Goal: Task Accomplishment & Management: Manage account settings

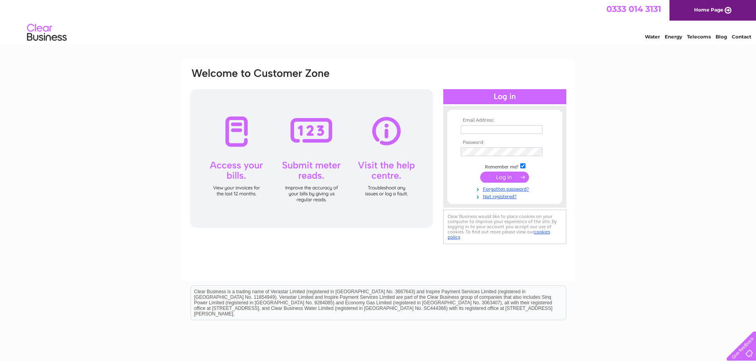
type input "accounts@angelbond.com"
click at [500, 179] on input "submit" at bounding box center [504, 177] width 49 height 11
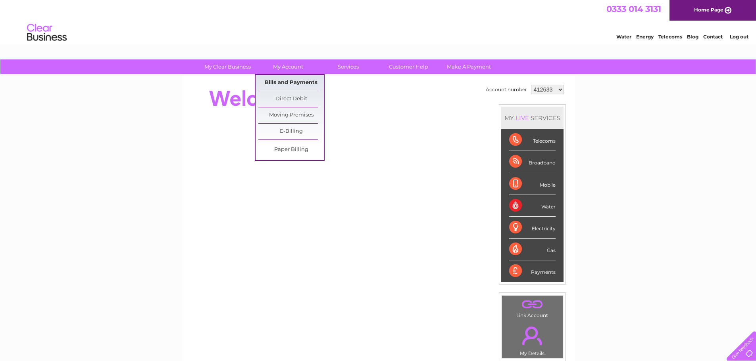
click at [277, 81] on link "Bills and Payments" at bounding box center [290, 83] width 65 height 16
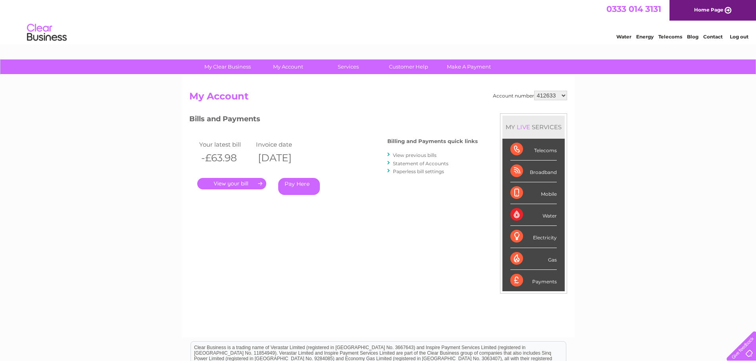
click at [561, 95] on select "412633 1138029" at bounding box center [550, 96] width 33 height 10
select select "1138029"
click at [534, 91] on select "412633 1138029" at bounding box center [550, 96] width 33 height 10
click at [233, 179] on link "." at bounding box center [231, 184] width 69 height 12
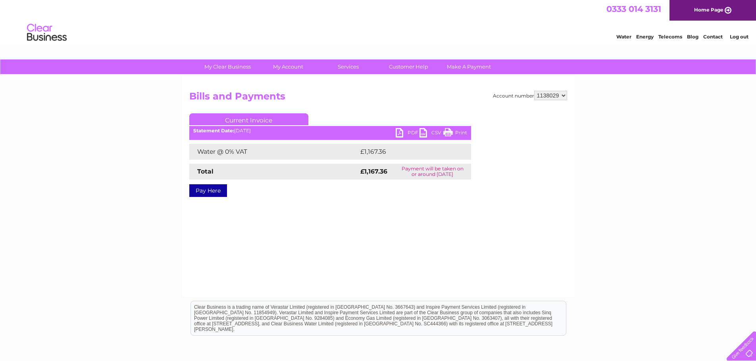
click at [404, 132] on link "PDF" at bounding box center [408, 134] width 24 height 12
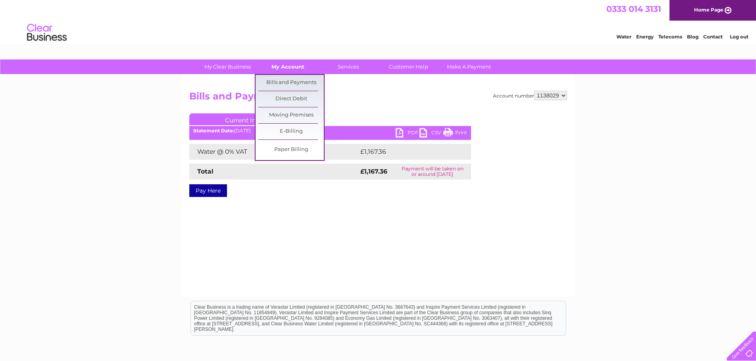
click at [295, 67] on link "My Account" at bounding box center [287, 67] width 65 height 15
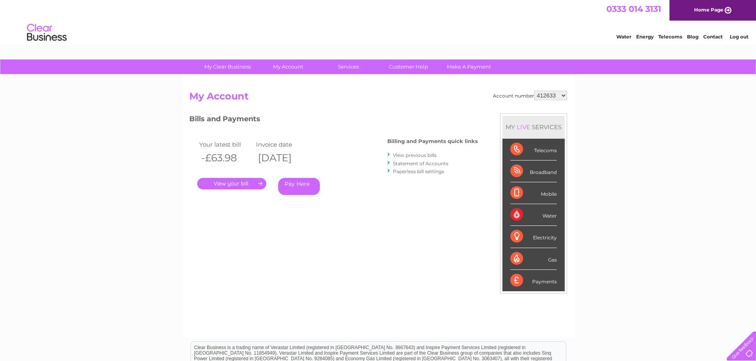
click at [418, 166] on link "Statement of Accounts" at bounding box center [421, 164] width 56 height 6
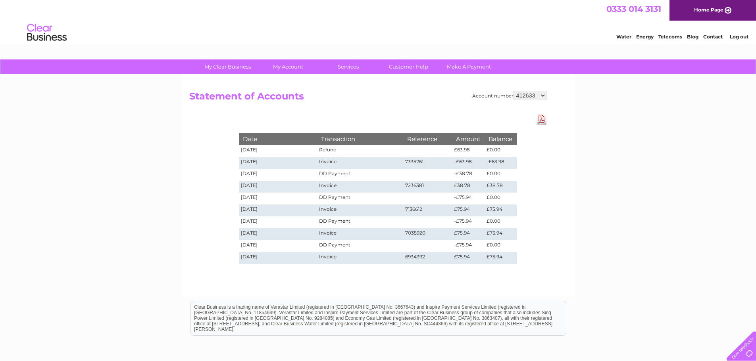
click at [533, 92] on select "412633 1138029" at bounding box center [529, 96] width 33 height 10
select select "1138029"
click at [514, 91] on select "412633 1138029" at bounding box center [529, 96] width 33 height 10
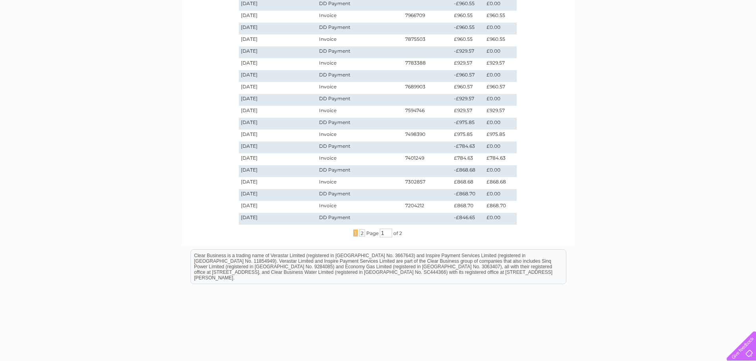
scroll to position [159, 0]
click at [360, 233] on span "2" at bounding box center [362, 232] width 6 height 7
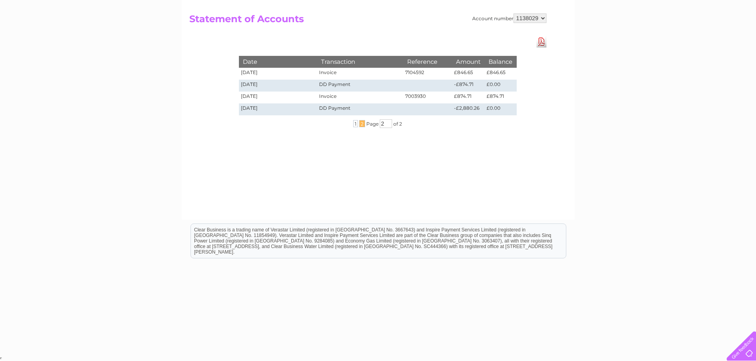
scroll to position [77, 0]
click at [352, 122] on div "... 1 2 ... Page 2 of 2" at bounding box center [377, 123] width 317 height 9
click at [354, 126] on span "1" at bounding box center [355, 123] width 5 height 7
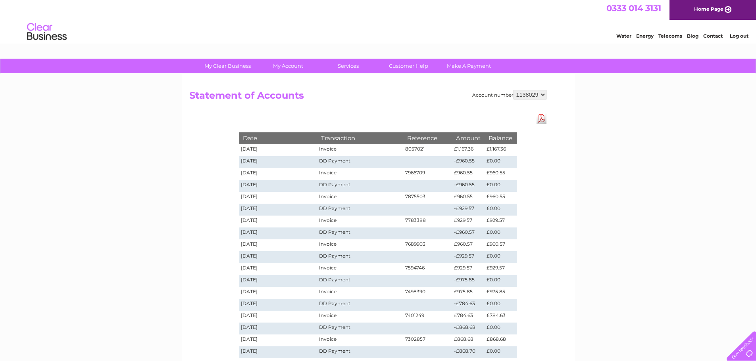
scroll to position [0, 0]
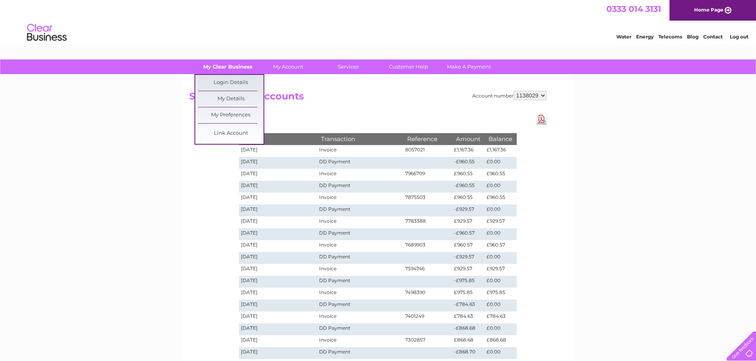
click at [219, 68] on link "My Clear Business" at bounding box center [227, 67] width 65 height 15
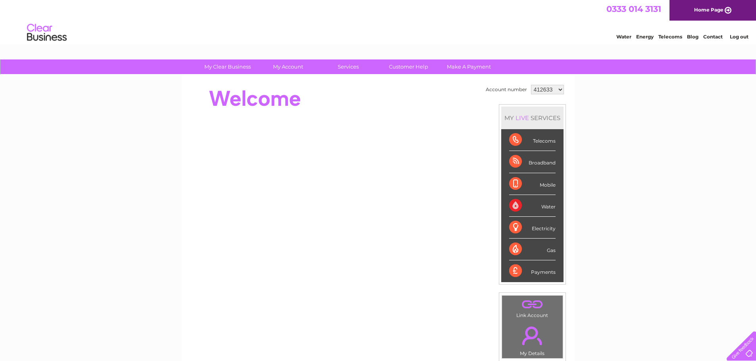
scroll to position [150, 0]
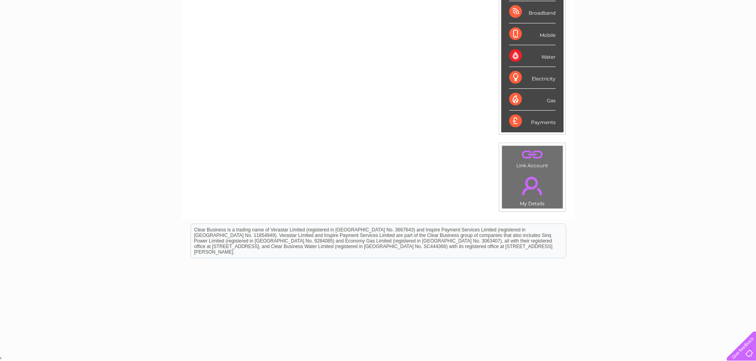
click at [531, 204] on td ". My Details" at bounding box center [532, 189] width 61 height 39
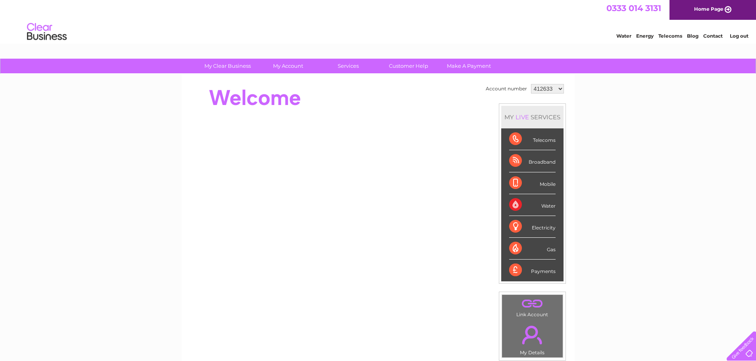
scroll to position [0, 0]
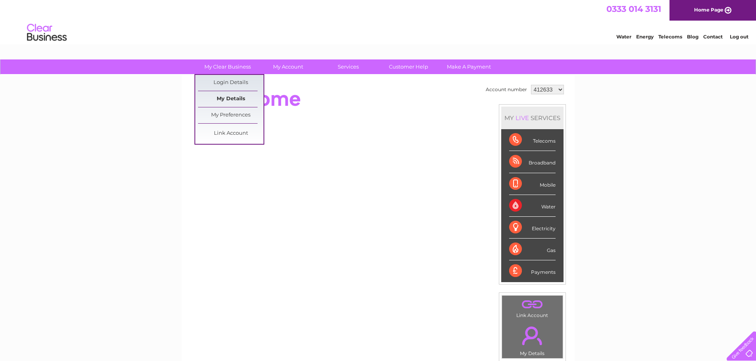
click at [233, 98] on link "My Details" at bounding box center [230, 99] width 65 height 16
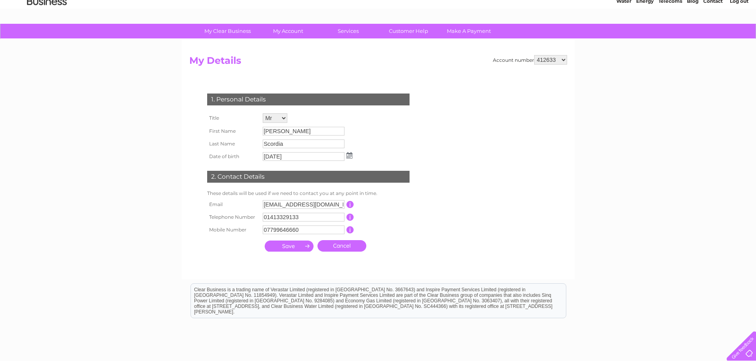
scroll to position [16, 0]
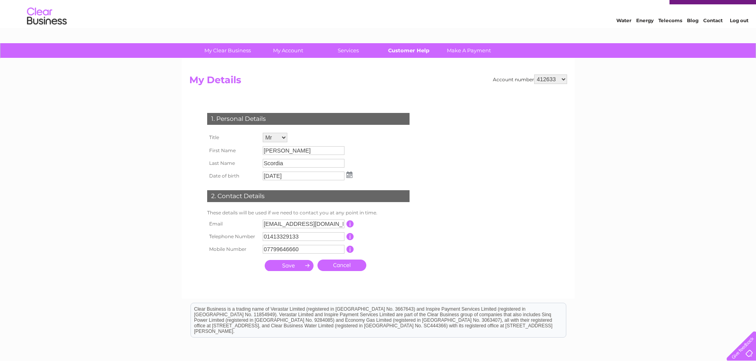
click at [417, 50] on link "Customer Help" at bounding box center [408, 50] width 65 height 15
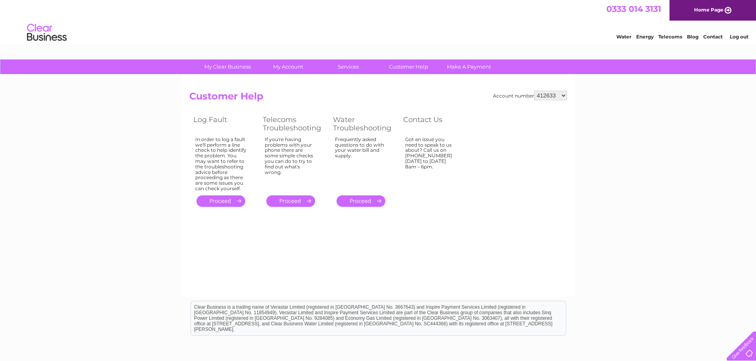
click at [368, 202] on link "." at bounding box center [360, 202] width 49 height 12
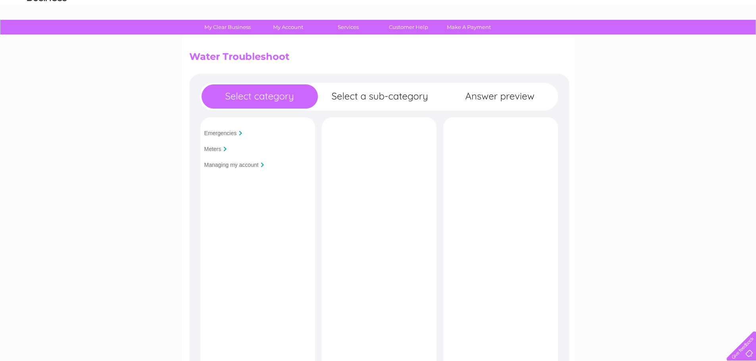
scroll to position [33, 0]
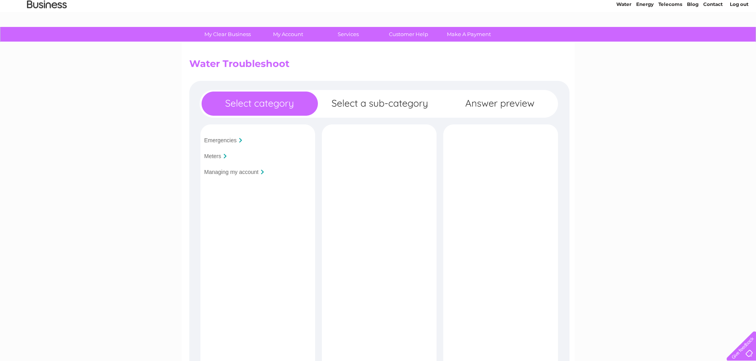
click at [227, 171] on input "Managing my account" at bounding box center [231, 172] width 54 height 6
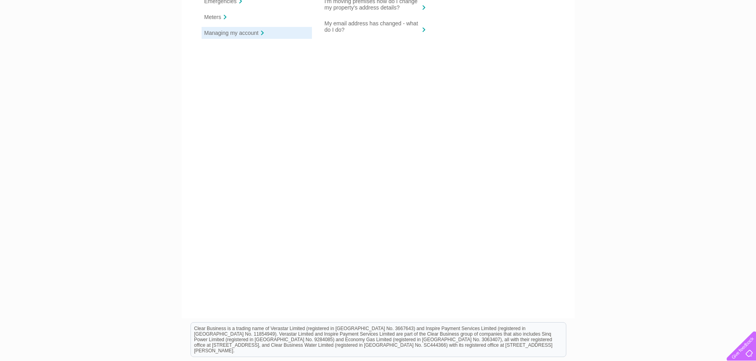
scroll to position [0, 0]
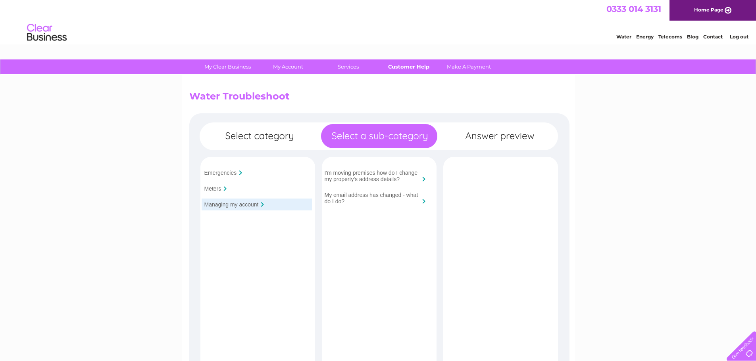
click at [402, 68] on link "Customer Help" at bounding box center [408, 67] width 65 height 15
